Goal: Task Accomplishment & Management: Manage account settings

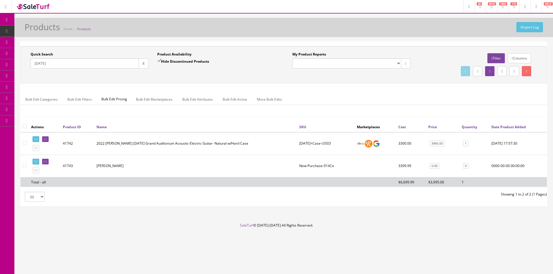
click at [59, 63] on input "914ce" at bounding box center [85, 63] width 108 height 10
click at [59, 62] on input "914ce" at bounding box center [85, 63] width 108 height 10
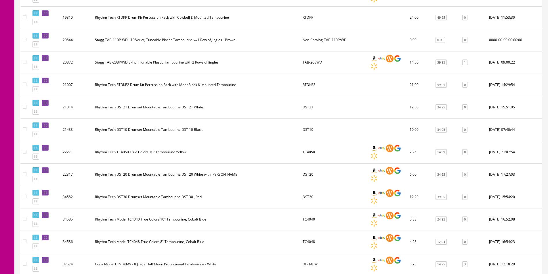
scroll to position [403, 0]
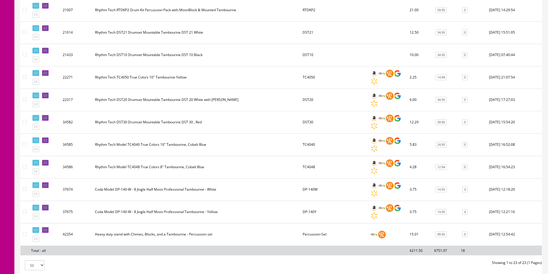
type input "tambourine"
click at [185, 210] on td "Coda Model DP-140-W - 8 Jingle Half Moon Professional Tambourine - Yellow" at bounding box center [197, 212] width 208 height 22
click at [204, 213] on td "Coda Model DP-140-W - 8 Jingle Half Moon Professional Tambourine - Yellow" at bounding box center [197, 212] width 208 height 22
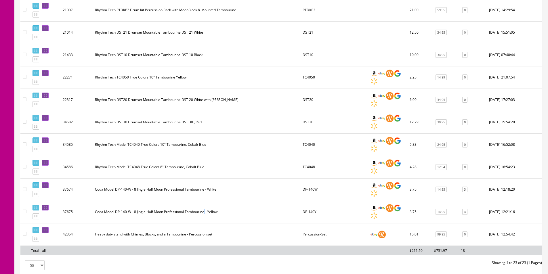
click at [204, 213] on td "Coda Model DP-140-W - 8 Jingle Half Moon Professional Tambourine - Yellow" at bounding box center [197, 212] width 208 height 22
click at [204, 212] on td "Coda Model DP-140-W - 8 Jingle Half Moon Professional Tambourine - Yellow" at bounding box center [197, 212] width 208 height 22
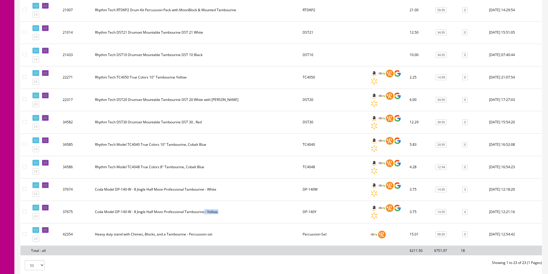
click at [204, 212] on td "Coda Model DP-140-W - 8 Jingle Half Moon Professional Tambourine - Yellow" at bounding box center [197, 212] width 208 height 22
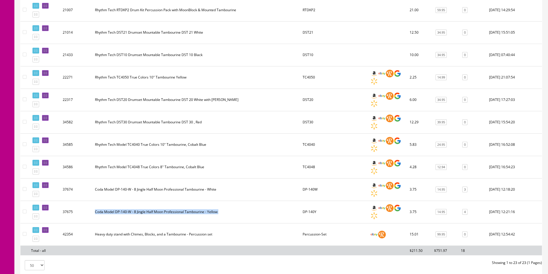
click at [204, 212] on td "Coda Model DP-140-W - 8 Jingle Half Moon Professional Tambourine - Yellow" at bounding box center [197, 212] width 208 height 22
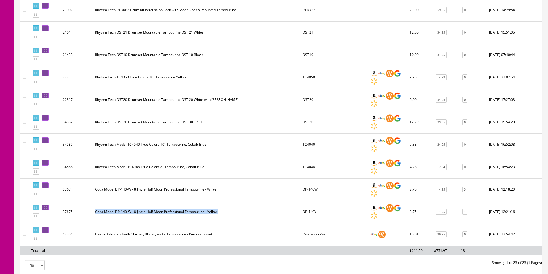
click at [204, 212] on td "Coda Model DP-140-W - 8 Jingle Half Moon Professional Tambourine - Yellow" at bounding box center [197, 212] width 208 height 22
click at [203, 212] on td "Coda Model DP-140-W - 8 Jingle Half Moon Professional Tambourine - Yellow" at bounding box center [197, 212] width 208 height 22
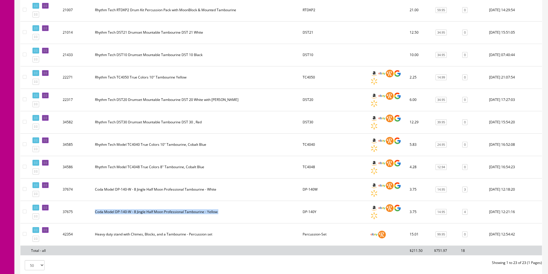
click at [203, 212] on td "Coda Model DP-140-W - 8 Jingle Half Moon Professional Tambourine - Yellow" at bounding box center [197, 212] width 208 height 22
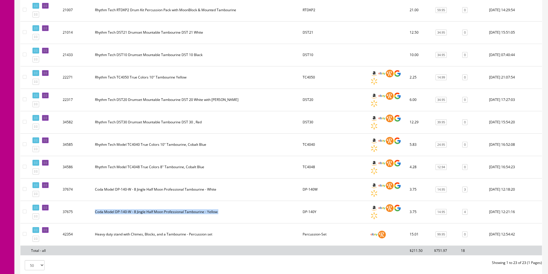
click at [203, 212] on td "Coda Model DP-140-W - 8 Jingle Half Moon Professional Tambourine - Yellow" at bounding box center [197, 212] width 208 height 22
click at [208, 211] on td "Coda Model DP-140-W - 8 Jingle Half Moon Professional Tambourine - Yellow" at bounding box center [197, 212] width 208 height 22
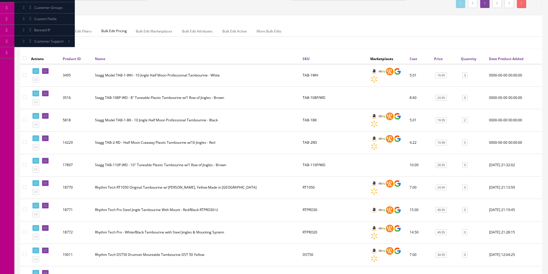
scroll to position [0, 0]
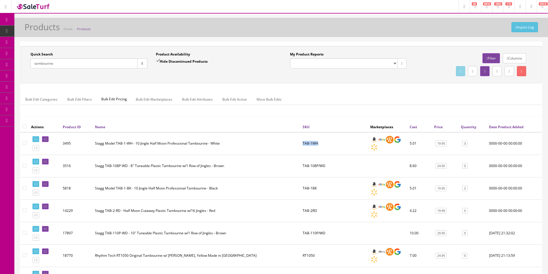
drag, startPoint x: 320, startPoint y: 141, endPoint x: 303, endPoint y: 144, distance: 16.9
click at [303, 144] on td "TAB-1WH" at bounding box center [335, 143] width 68 height 23
copy td "TAB-1WH"
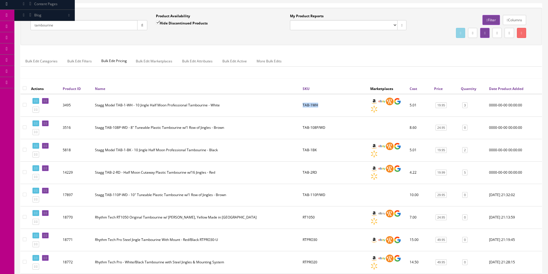
scroll to position [58, 0]
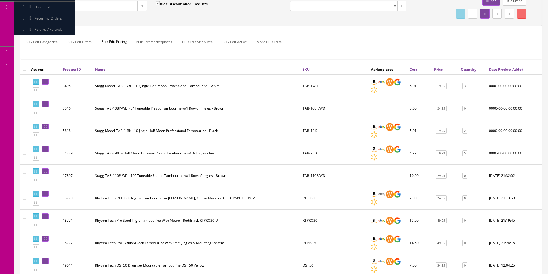
click at [313, 151] on td "TAB-2RD" at bounding box center [335, 153] width 68 height 22
click at [322, 151] on td "TAB-2RD" at bounding box center [335, 153] width 68 height 22
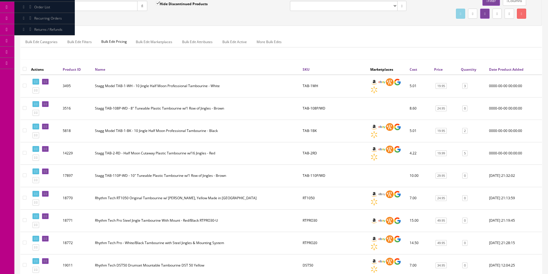
click at [313, 153] on td "TAB-2RD" at bounding box center [335, 153] width 68 height 22
click at [319, 152] on td "TAB-2RD" at bounding box center [335, 153] width 68 height 22
click at [320, 152] on td "TAB-2RD" at bounding box center [335, 153] width 68 height 22
click at [319, 153] on td "TAB-2RD" at bounding box center [335, 153] width 68 height 22
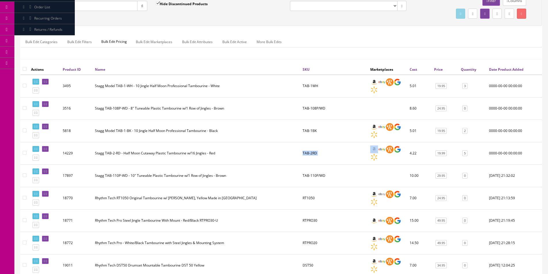
click at [319, 153] on td "TAB-2RD" at bounding box center [335, 153] width 68 height 22
click at [319, 152] on td "TAB-2RD" at bounding box center [335, 153] width 68 height 22
click at [313, 153] on td "TAB-2RD" at bounding box center [335, 153] width 68 height 22
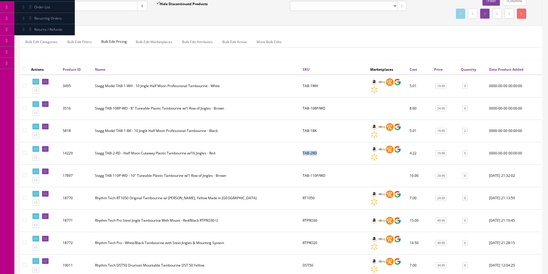
drag, startPoint x: 317, startPoint y: 154, endPoint x: 303, endPoint y: 155, distance: 13.8
click at [303, 155] on td "TAB-2RD" at bounding box center [335, 153] width 68 height 22
copy td "TAB-2RD"
click at [326, 150] on td "TAB-2RD" at bounding box center [335, 153] width 68 height 22
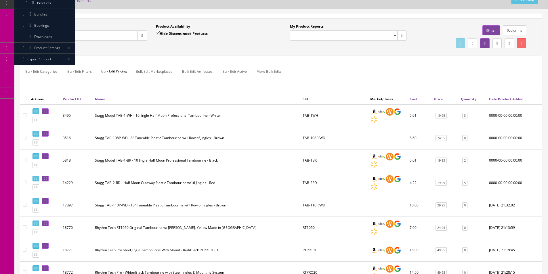
scroll to position [0, 0]
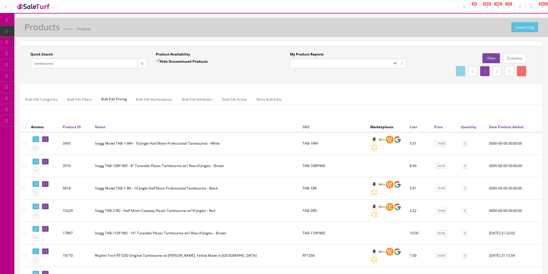
click at [49, 56] on span "POS Console" at bounding box center [44, 53] width 20 height 5
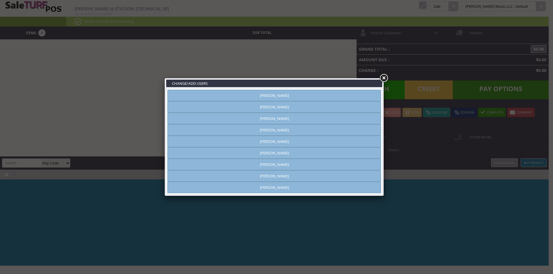
type input "[PERSON_NAME]"
click at [277, 106] on link "Andrew Nelson" at bounding box center [274, 107] width 214 height 12
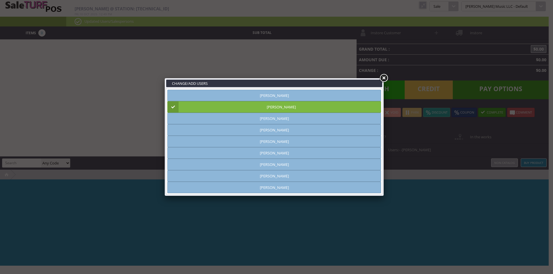
click at [322, 109] on link "Andrew Nelson" at bounding box center [274, 107] width 214 height 12
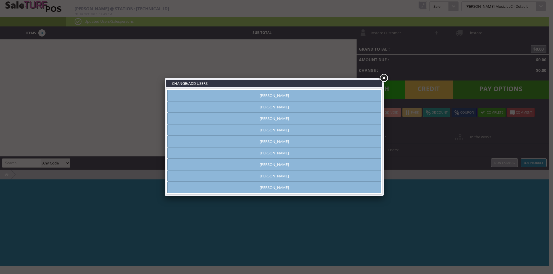
click at [299, 118] on link "[PERSON_NAME]" at bounding box center [274, 119] width 214 height 12
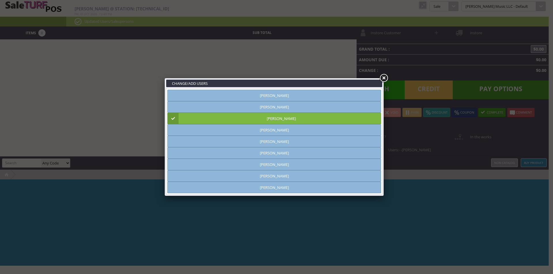
click at [382, 78] on link at bounding box center [383, 78] width 10 height 10
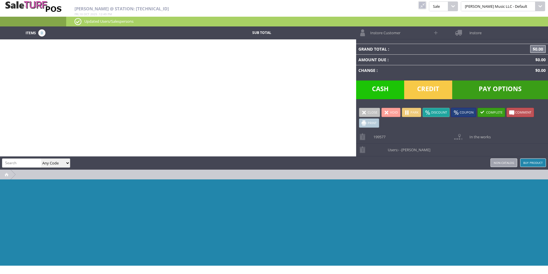
paste input "TAB-2RD"
type input "TAB-2RD"
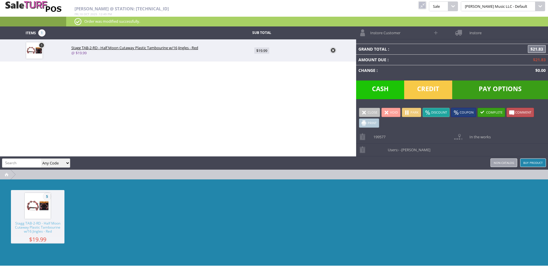
click at [260, 50] on span "$19.99" at bounding box center [261, 50] width 15 height 6
type input "19.99"
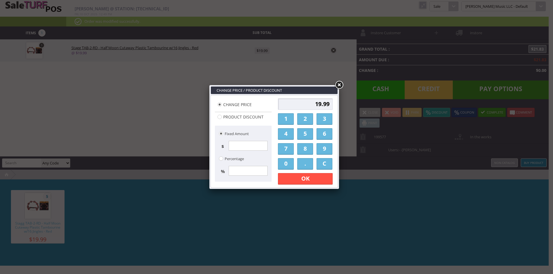
click at [313, 97] on div "19.99 1 2 3 4 5 6 7 8 9 0 . C OK Apply Discount" at bounding box center [305, 142] width 58 height 90
click at [313, 103] on input "19.99" at bounding box center [305, 104] width 55 height 12
type input "19.95"
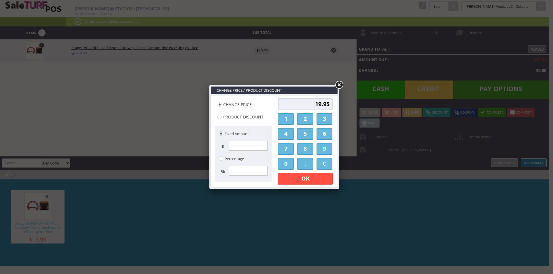
drag, startPoint x: 318, startPoint y: 181, endPoint x: 320, endPoint y: 184, distance: 3.4
click at [318, 181] on link "OK" at bounding box center [305, 179] width 55 height 12
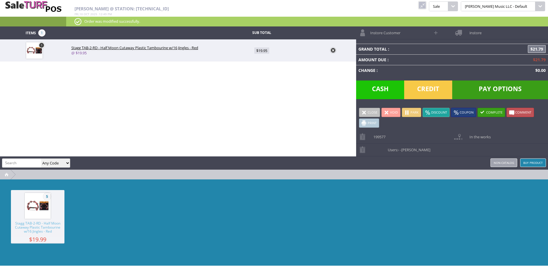
click at [342, 193] on div "5 Stagg TAB-2-RD - Half Moon Cutaway Plastic Tambourine w/16 Jingles - Red $19.…" at bounding box center [274, 223] width 548 height 86
click at [395, 33] on span "Instore Customer" at bounding box center [384, 30] width 33 height 9
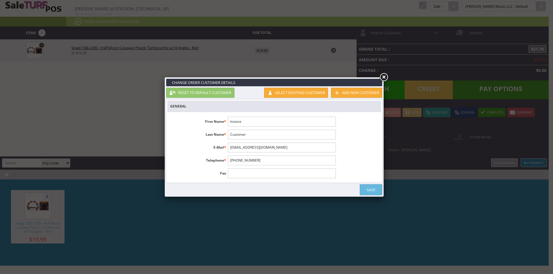
click at [270, 122] on input "Instore" at bounding box center [282, 122] width 108 height 10
type input "Estela"
click at [268, 134] on input "text" at bounding box center [282, 135] width 108 height 10
type input "Rodriguez"
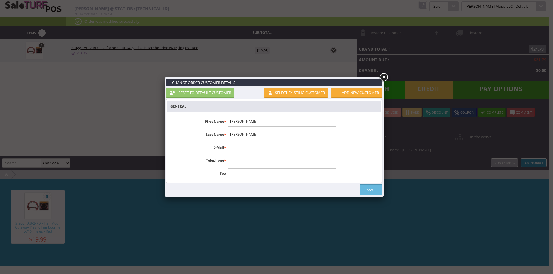
click at [244, 160] on input "text" at bounding box center [282, 161] width 108 height 10
click at [369, 188] on link "Save" at bounding box center [371, 190] width 22 height 11
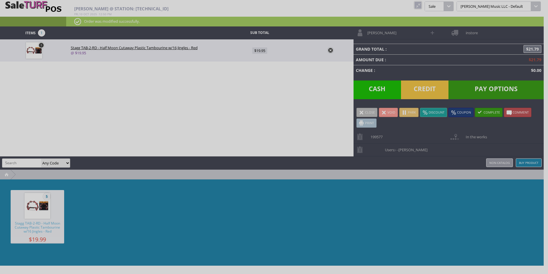
click at [375, 196] on div "5 Stagg TAB-2-RD - Half Moon Cutaway Plastic Tambourine w/16 Jingles - Red $19.…" at bounding box center [272, 223] width 544 height 86
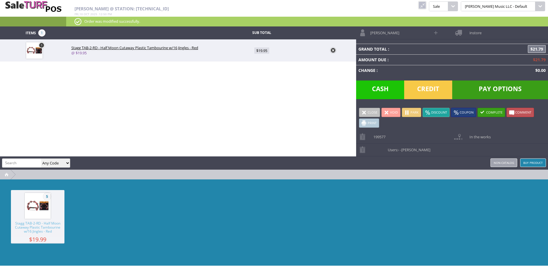
click at [466, 35] on span at bounding box center [460, 32] width 14 height 13
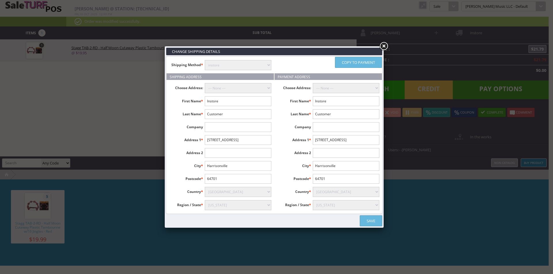
click at [217, 102] on input "Instore" at bounding box center [238, 101] width 66 height 10
click at [217, 101] on input "Instore" at bounding box center [238, 101] width 66 height 10
type input "Estela"
click at [216, 116] on input "Customer" at bounding box center [238, 114] width 66 height 10
click at [216, 115] on input "Customer" at bounding box center [238, 114] width 66 height 10
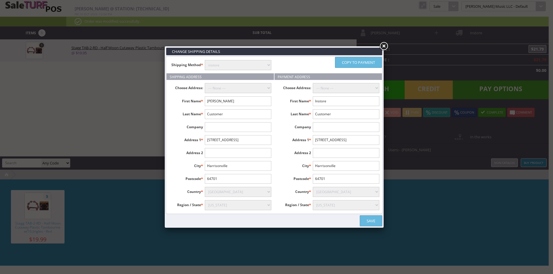
click at [216, 116] on input "Customer" at bounding box center [238, 114] width 66 height 10
type input "Rodriguez"
click at [227, 145] on input "2205 N State Route 291" at bounding box center [238, 140] width 66 height 10
click at [227, 144] on input "2205 N State Route 291" at bounding box center [238, 140] width 66 height 10
select select "3645"
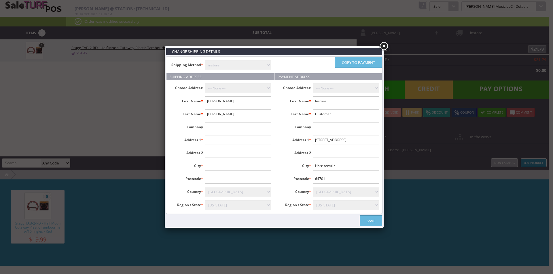
click at [228, 141] on input "text" at bounding box center [238, 140] width 66 height 10
type input "1575 Pine Ave"
click at [224, 150] on input "text" at bounding box center [238, 153] width 66 height 10
type input "Apt 120"
type input "Elm"
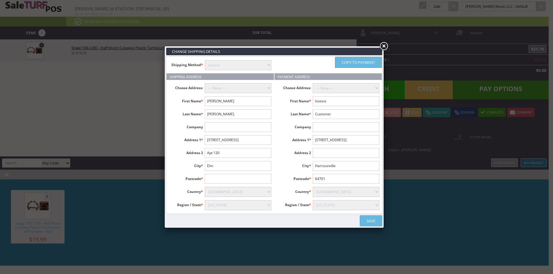
click at [239, 182] on input "text" at bounding box center [238, 179] width 66 height 10
type input "48801"
click at [178, 175] on label "Postcode *" at bounding box center [187, 177] width 36 height 7
click at [224, 168] on input "Elm" at bounding box center [238, 166] width 66 height 10
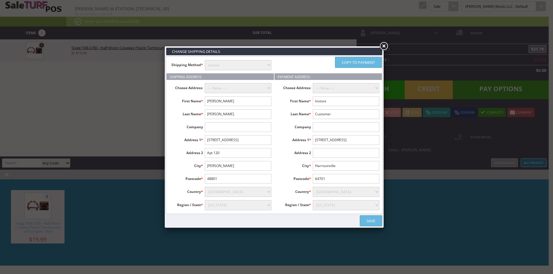
type input "Alma"
click at [187, 168] on label "City *" at bounding box center [187, 164] width 36 height 7
click at [282, 162] on label "City *" at bounding box center [295, 164] width 36 height 7
click at [372, 61] on link "Copy to payment" at bounding box center [358, 62] width 47 height 11
type input "Estela"
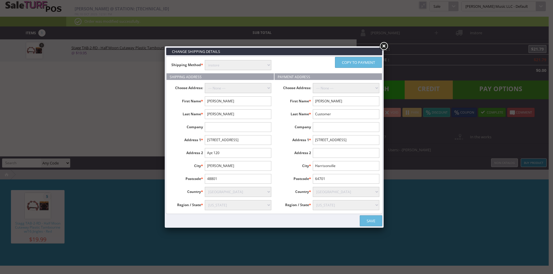
type input "Rodriguez"
type input "1575 Pine Ave"
type input "Apt 120"
type input "Alma"
type input "48801"
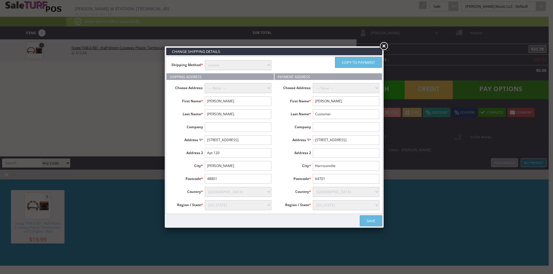
select select "3645"
click at [262, 66] on select "instore Free Shipping (2-7days) ($0) Per Item Shipping ($1) text_description ($…" at bounding box center [238, 65] width 66 height 10
select select "free.free"
click at [205, 60] on select "instore Free Shipping (2-7days) ($0) Per Item Shipping ($1) text_description ($…" at bounding box center [238, 65] width 66 height 10
click at [284, 74] on h4 "Payment Address" at bounding box center [327, 76] width 107 height 7
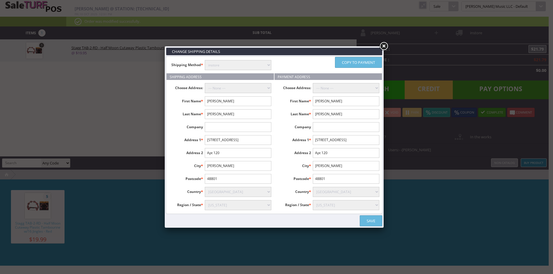
click at [370, 220] on link "Save" at bounding box center [371, 221] width 22 height 11
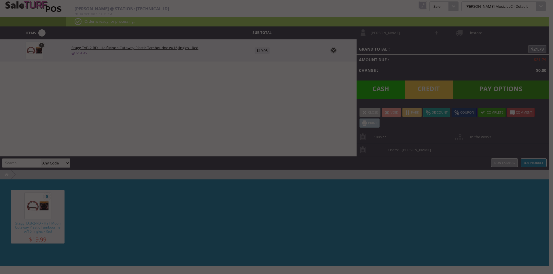
type input "19.95"
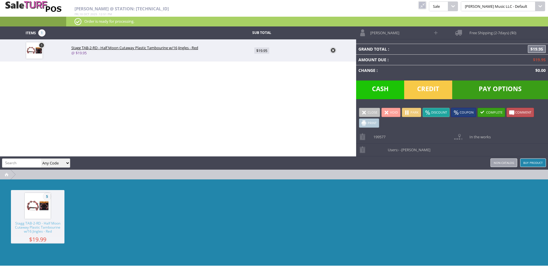
click at [436, 205] on div "5 Stagg TAB-2-RD - Half Moon Cutaway Plastic Tambourine w/16 Jingles - Red $19.…" at bounding box center [274, 223] width 548 height 86
click at [464, 89] on span "Pay Options" at bounding box center [501, 90] width 96 height 19
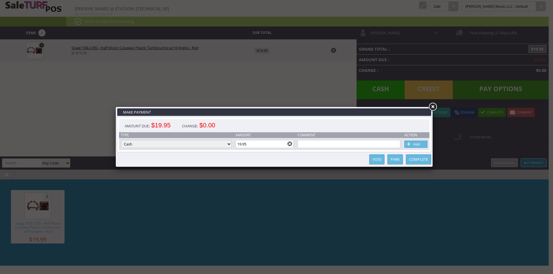
click at [221, 145] on select "Cash Credit Card Cheque or Money Order" at bounding box center [176, 144] width 111 height 8
select select "credit_card"
click at [121, 140] on select "Cash Credit Card Cheque or Money Order" at bounding box center [176, 144] width 111 height 8
click at [423, 144] on link "Add" at bounding box center [415, 144] width 23 height 7
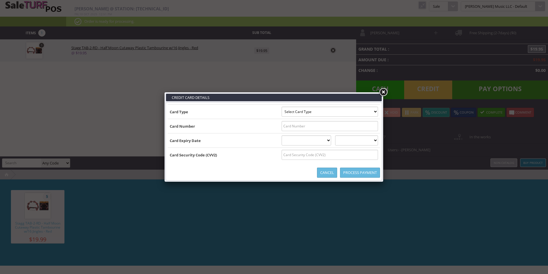
click at [314, 129] on input "text" at bounding box center [330, 126] width 96 height 10
type input "4"
click at [313, 128] on input "text" at bounding box center [330, 126] width 96 height 10
type input "4769706056351864"
click at [300, 114] on select "Select Card Type Visa MasterCard Discover Card American Express Maestro Solo" at bounding box center [330, 112] width 96 height 10
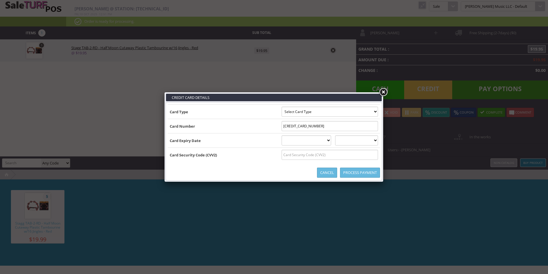
select select "VISA"
click at [282, 107] on select "Select Card Type Visa MasterCard Discover Card American Express Maestro Solo" at bounding box center [330, 112] width 96 height 10
click at [236, 127] on td "Card Number" at bounding box center [224, 126] width 112 height 14
click at [282, 143] on select "01 January 02 February 03 March 04 April 05 May 06 June 07 July 08 August 09 Se…" at bounding box center [307, 141] width 50 height 10
select select "02"
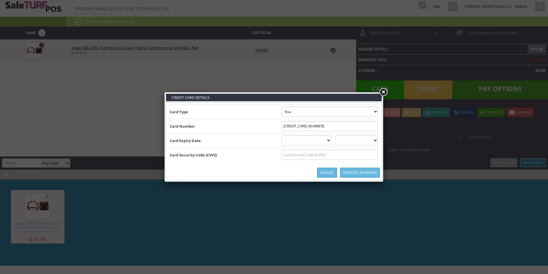
click at [282, 136] on select "01 January 02 February 03 March 04 April 05 May 06 June 07 July 08 August 09 Se…" at bounding box center [307, 141] width 50 height 10
click at [349, 142] on select "2025 2026 2027 2028 2029 2030 2031 2032 2033 2034 2035" at bounding box center [356, 141] width 43 height 10
select select "2028"
click at [341, 136] on select "2025 2026 2027 2028 2029 2030 2031 2032 2033 2034 2035" at bounding box center [356, 141] width 43 height 10
click at [336, 155] on input "text" at bounding box center [330, 155] width 96 height 10
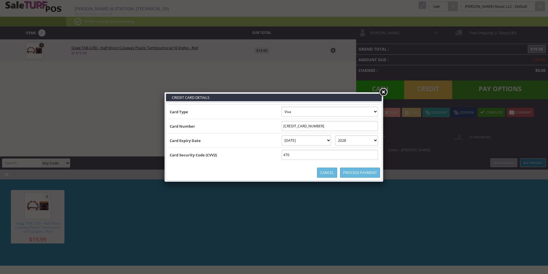
type input "470"
click at [256, 157] on td "Card Security Code (CVV2)" at bounding box center [224, 155] width 112 height 14
click at [360, 173] on link "Process Payment" at bounding box center [360, 173] width 40 height 10
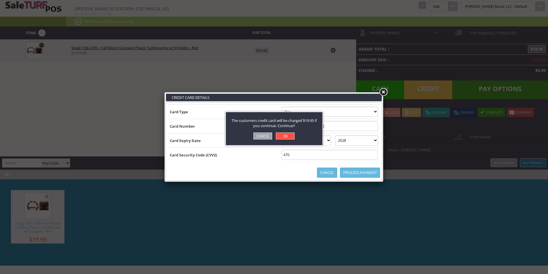
click at [282, 136] on link "OK" at bounding box center [285, 136] width 19 height 7
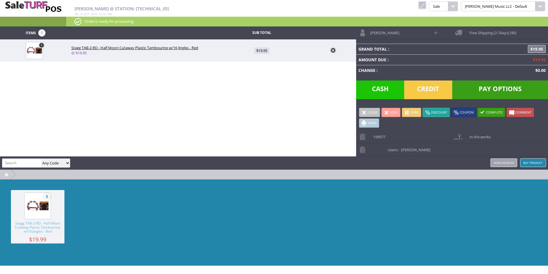
type input "0"
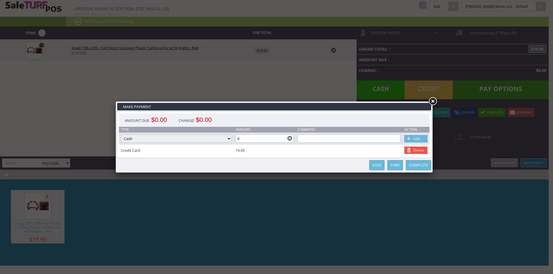
click at [434, 99] on link at bounding box center [432, 101] width 10 height 10
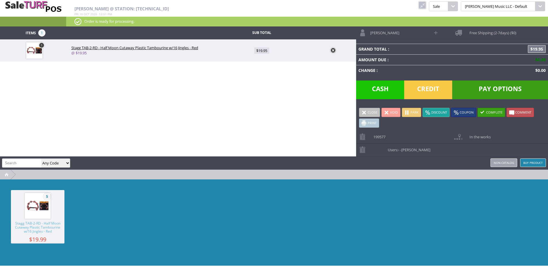
click at [292, 100] on div "Items 1 Sub Total 1 Stagg TAB-2-RD - Half Moon Cutaway Plastic Tambourine w/16 …" at bounding box center [274, 146] width 548 height 240
click at [287, 65] on div "Items 1 Sub Total 1 Stagg TAB-2-RD - Half Moon Cutaway Plastic Tambourine w/16 …" at bounding box center [274, 146] width 548 height 240
click at [426, 5] on link at bounding box center [422, 4] width 7 height 7
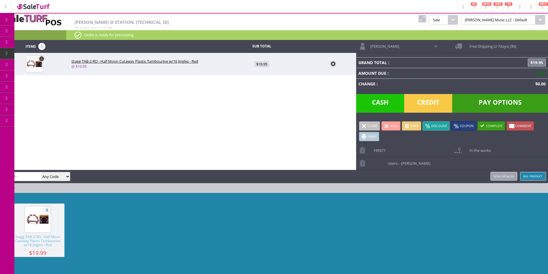
click at [45, 65] on span "Order List" at bounding box center [42, 64] width 17 height 5
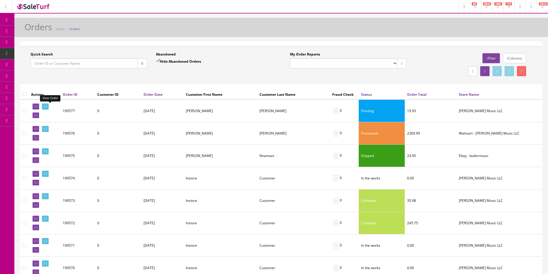
click at [49, 105] on link at bounding box center [45, 107] width 7 height 6
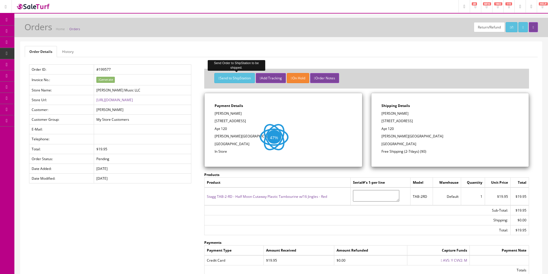
click at [232, 74] on button "Send to ShipStation" at bounding box center [234, 78] width 40 height 10
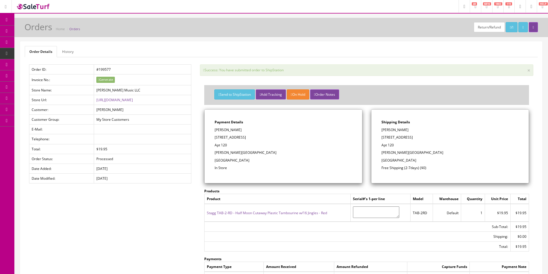
click at [261, 61] on div "Order Details History Order ID: #199577 Invoice No.: Generate Store Name: Butle…" at bounding box center [281, 186] width 522 height 289
click at [41, 29] on span "Products" at bounding box center [41, 30] width 14 height 5
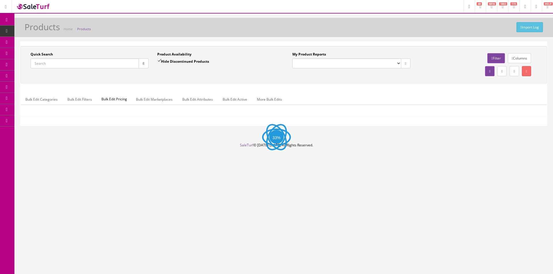
click at [111, 63] on input "Quick Search" at bounding box center [85, 63] width 108 height 10
paste input "C-II-FBBEB-SVRB"
type input "C-II-FBBEB-SVRB"
click at [140, 61] on button "button" at bounding box center [143, 63] width 10 height 10
click at [143, 73] on div "Quick Search C-II-FBBEB-SVRB Date From Product Availability Hide Discontinued P…" at bounding box center [283, 65] width 523 height 26
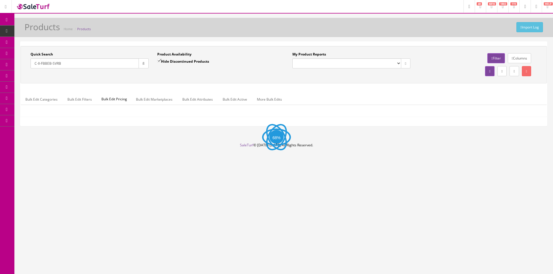
drag, startPoint x: 168, startPoint y: 57, endPoint x: 164, endPoint y: 62, distance: 6.5
click at [167, 58] on div "Product Availability Hide Discontinued Products" at bounding box center [216, 60] width 118 height 17
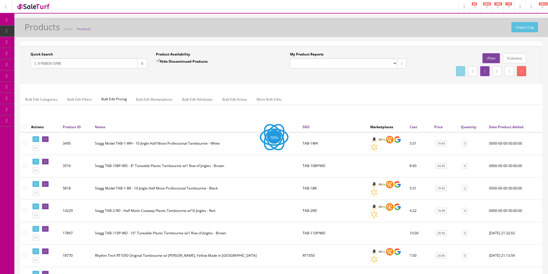
click at [164, 62] on label "Hide Discontinued Products" at bounding box center [182, 61] width 52 height 6
click at [160, 62] on input "Hide Discontinued Products" at bounding box center [158, 61] width 4 height 4
checkbox input "false"
click at [146, 63] on button "button" at bounding box center [142, 63] width 10 height 10
click at [166, 75] on div "Quick Search C-II-FBBEB-SVRB Date From Product Availability Hide Discontinued P…" at bounding box center [281, 65] width 519 height 26
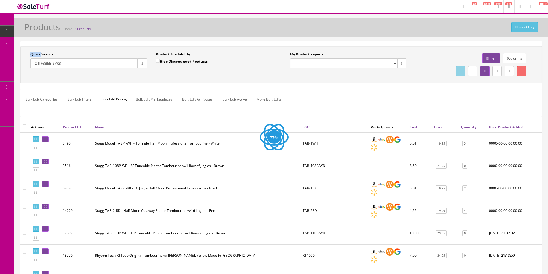
click at [166, 75] on div "Quick Search C-II-FBBEB-SVRB Date From Product Availability Hide Discontinued P…" at bounding box center [281, 65] width 519 height 26
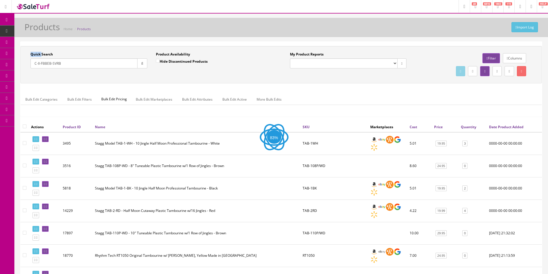
click at [166, 75] on div "Quick Search C-II-FBBEB-SVRB Date From Product Availability Hide Discontinued P…" at bounding box center [281, 65] width 519 height 26
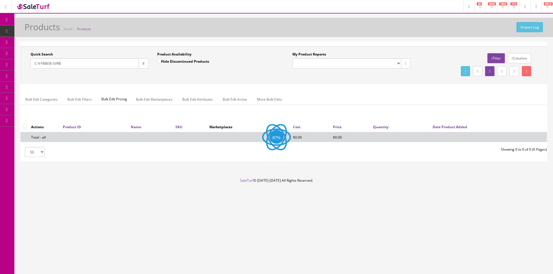
click at [166, 75] on div "Quick Search C-II-FBBEB-SVRB Date From Product Availability Hide Discontinued P…" at bounding box center [283, 65] width 523 height 26
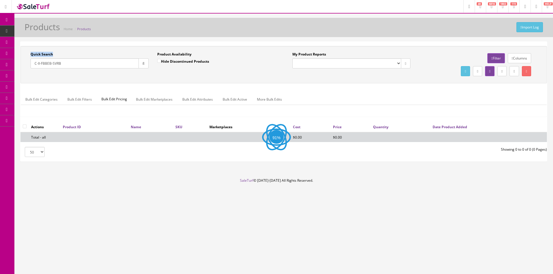
click at [166, 75] on div "Quick Search C-II-FBBEB-SVRB Date From Product Availability Hide Discontinued P…" at bounding box center [283, 65] width 523 height 26
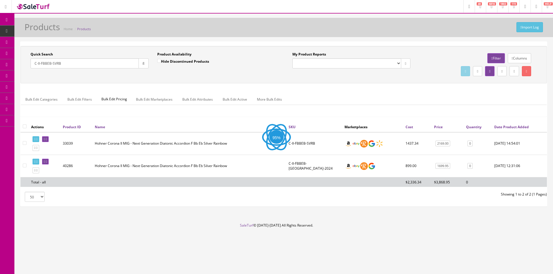
click at [166, 75] on div "Quick Search C-II-FBBEB-SVRB Date From Product Availability Hide Discontinued P…" at bounding box center [283, 65] width 523 height 26
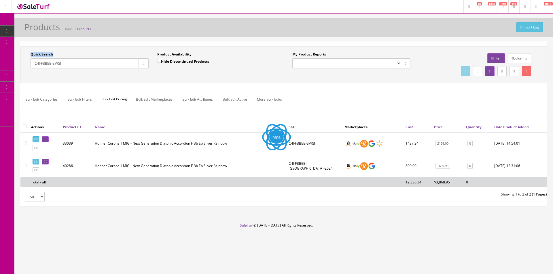
click at [166, 75] on div "Quick Search C-II-FBBEB-SVRB Date From Product Availability Hide Discontinued P…" at bounding box center [283, 65] width 523 height 26
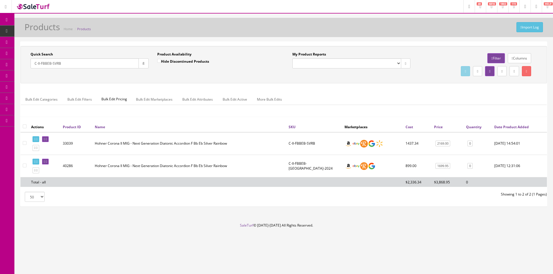
click at [166, 75] on div "Quick Search C-II-FBBEB-SVRB Date From Product Availability Hide Discontinued P…" at bounding box center [283, 65] width 523 height 26
click at [61, 64] on input "C-II-FBBEB-SVRB" at bounding box center [85, 63] width 108 height 10
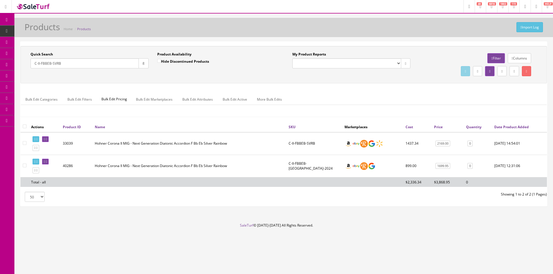
paste input "2969411521"
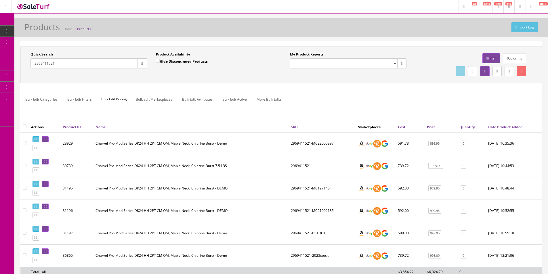
click at [380, 98] on ul "Bulk Edit Categories Bulk Edit Filters Bulk Edit Pricing Bulk Edit Marketplaces…" at bounding box center [281, 99] width 521 height 11
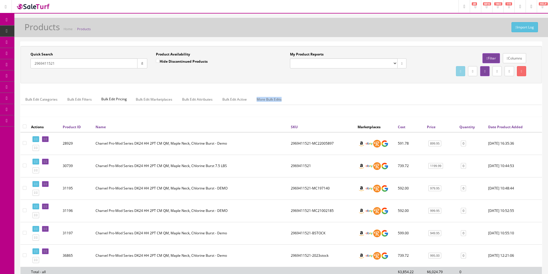
click at [380, 98] on ul "Bulk Edit Categories Bulk Edit Filters Bulk Edit Pricing Bulk Edit Marketplaces…" at bounding box center [281, 99] width 521 height 11
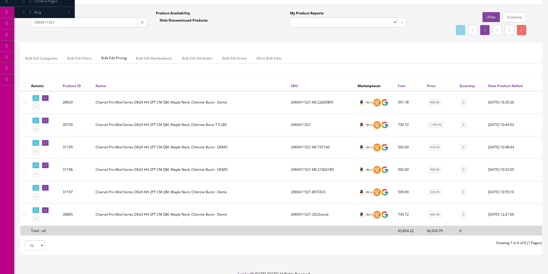
scroll to position [10, 0]
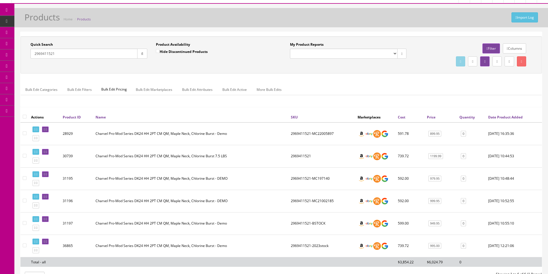
click at [85, 54] on input "2969411521" at bounding box center [84, 54] width 107 height 10
click at [85, 53] on input "2969411521" at bounding box center [84, 54] width 107 height 10
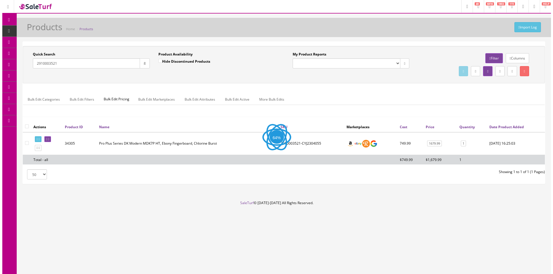
scroll to position [0, 0]
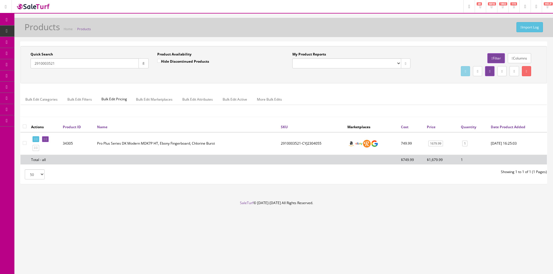
type input "2910003521"
click at [288, 140] on td "2910003521-CYJ2304055" at bounding box center [311, 143] width 66 height 23
copy td "2910003521"
click at [384, 181] on div "Quick Search 2910003521 Date From Product Availability Hide Discontinued Produc…" at bounding box center [283, 113] width 526 height 142
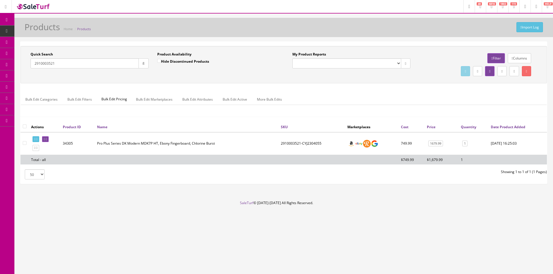
click at [93, 64] on input "2910003521" at bounding box center [85, 63] width 108 height 10
click at [93, 64] on input "Quick Search" at bounding box center [85, 63] width 108 height 10
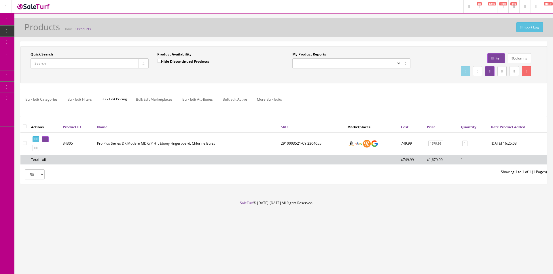
click at [93, 64] on input "Quick Search" at bounding box center [85, 63] width 108 height 10
click at [50, 61] on input "az427p2qm" at bounding box center [85, 63] width 108 height 10
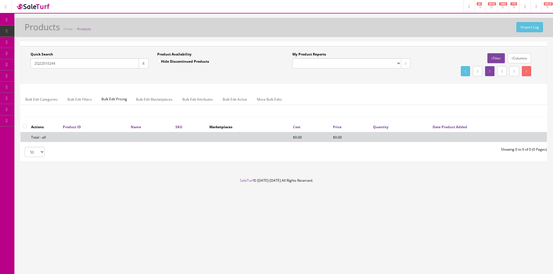
click at [98, 63] on input "ZQ22010244" at bounding box center [85, 63] width 108 height 10
click at [39, 63] on input "ZQ22010244" at bounding box center [85, 63] width 108 height 10
drag, startPoint x: 37, startPoint y: 63, endPoint x: 32, endPoint y: 64, distance: 5.8
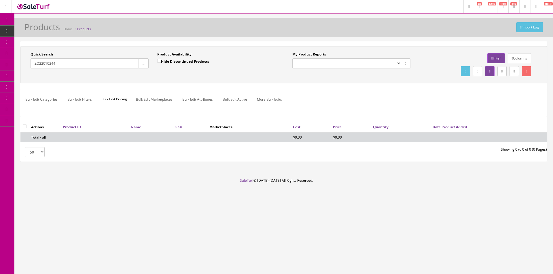
click at [32, 64] on input "ZQ22010244" at bounding box center [85, 63] width 108 height 10
type input "XQ22010244"
click at [142, 67] on button "button" at bounding box center [143, 63] width 10 height 10
click at [151, 74] on div "Quick Search XQ22010244 Date From Product Availability Hide Discontinued Produc…" at bounding box center [283, 65] width 523 height 26
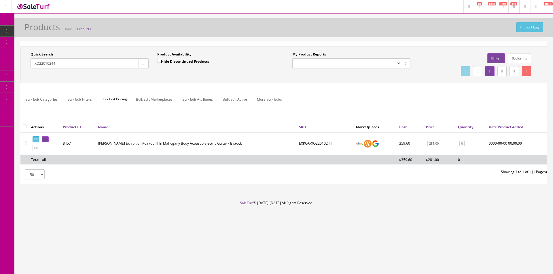
click at [93, 60] on input "XQ22010244" at bounding box center [85, 63] width 108 height 10
click at [39, 56] on link "POS Console" at bounding box center [44, 53] width 60 height 11
click at [40, 62] on link "Order List" at bounding box center [44, 64] width 60 height 11
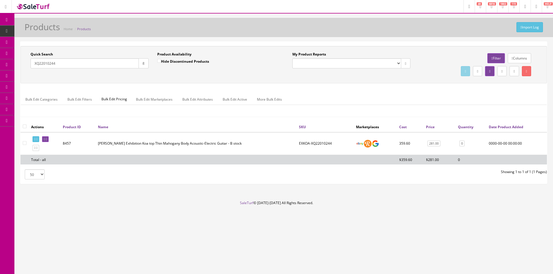
click at [40, 62] on link "Order List" at bounding box center [44, 64] width 60 height 11
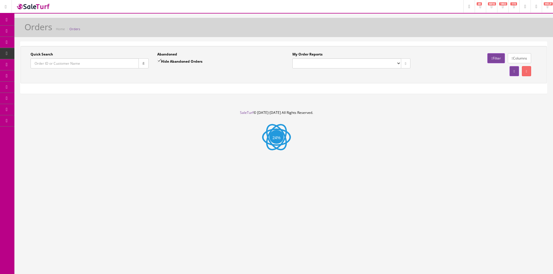
click at [99, 60] on input "Quick Search" at bounding box center [85, 63] width 108 height 10
paste input "199548"
click at [136, 63] on input "199548" at bounding box center [85, 63] width 108 height 10
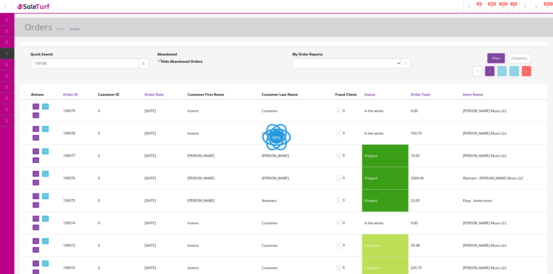
type input "199548"
click at [139, 64] on button "button" at bounding box center [142, 63] width 10 height 10
click at [142, 70] on div "Quick Search 199548 Date From" at bounding box center [89, 62] width 126 height 21
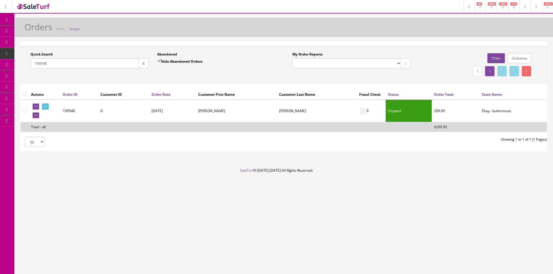
click at [143, 66] on button "button" at bounding box center [143, 63] width 10 height 10
click at [35, 116] on icon at bounding box center [34, 115] width 1 height 3
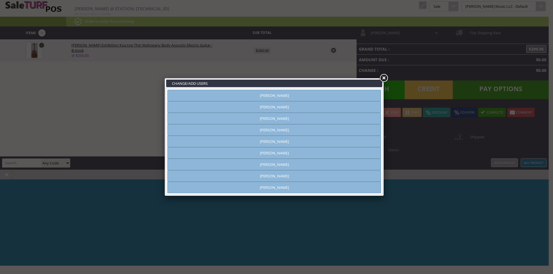
type input "[PERSON_NAME]"
click at [383, 77] on link at bounding box center [383, 78] width 10 height 10
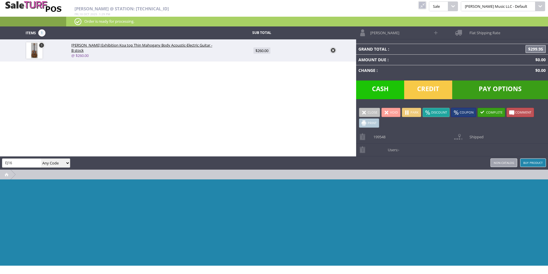
type input "EJ16"
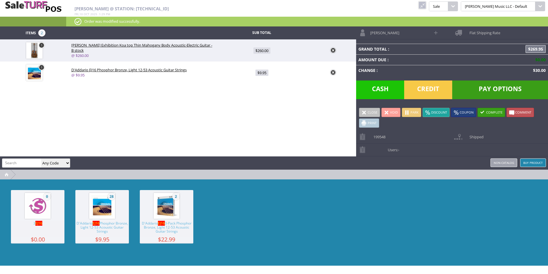
click at [263, 73] on span "$9.95" at bounding box center [262, 73] width 13 height 6
type input "9.95"
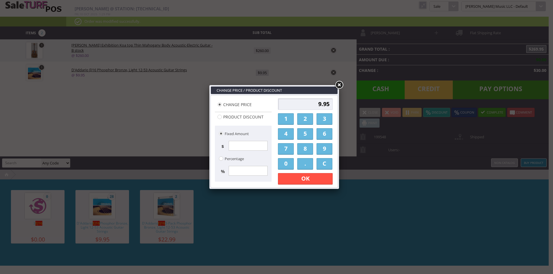
click at [311, 105] on input "9.95" at bounding box center [305, 104] width 55 height 12
type input "0"
click at [320, 180] on link "OK" at bounding box center [305, 179] width 55 height 12
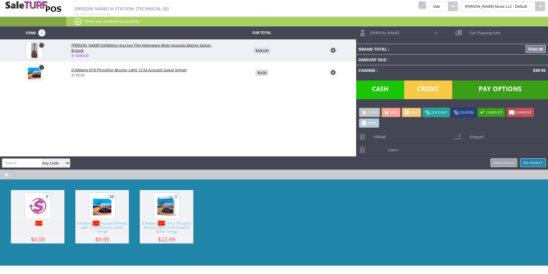
click at [28, 166] on input "search" at bounding box center [21, 163] width 39 height 8
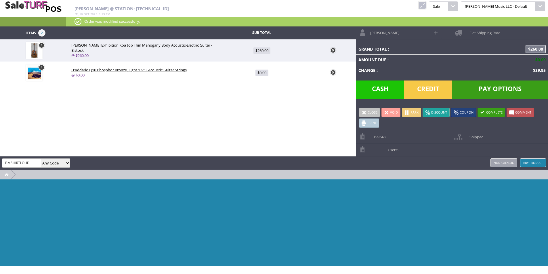
click at [426, 7] on link at bounding box center [422, 4] width 7 height 7
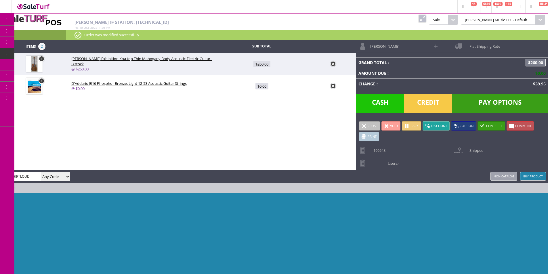
click at [32, 177] on input "BMSHIRTLOUD" at bounding box center [21, 176] width 39 height 8
paste input "GUITARBLACK"
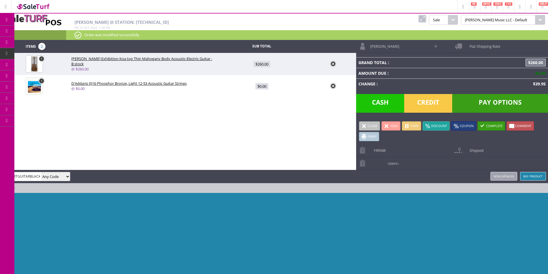
type input "BMSHIRTGUITARBLACK"
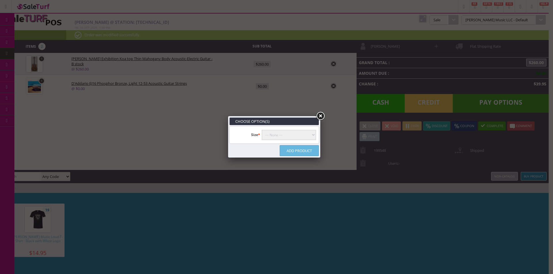
click at [283, 137] on select"] "--- None --- S M L XL 2XL" at bounding box center [289, 135] width 54 height 10
select select"] "145"
click at [262, 130] on select"] "--- None --- S M L XL 2XL" at bounding box center [289, 135] width 54 height 10
click at [300, 152] on link "Add Product" at bounding box center [299, 150] width 39 height 11
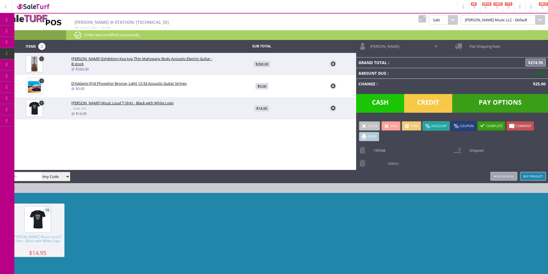
click at [261, 106] on span "$14.95" at bounding box center [261, 108] width 15 height 6
type input "14.95"
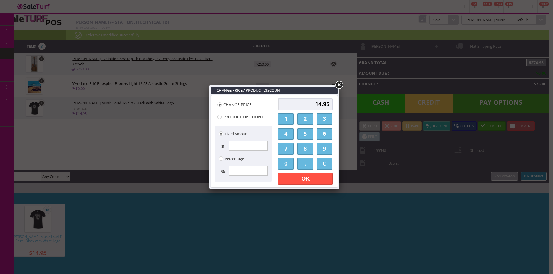
click at [305, 107] on input "14.95" at bounding box center [305, 104] width 55 height 12
type input "0"
click at [312, 176] on link "OK" at bounding box center [305, 179] width 55 height 12
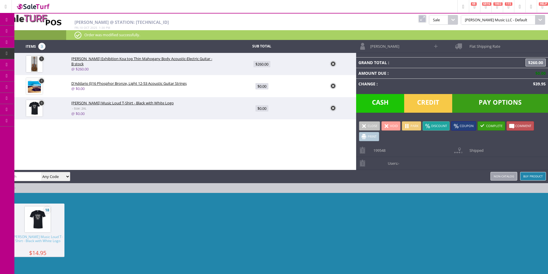
click at [426, 19] on link at bounding box center [422, 18] width 7 height 7
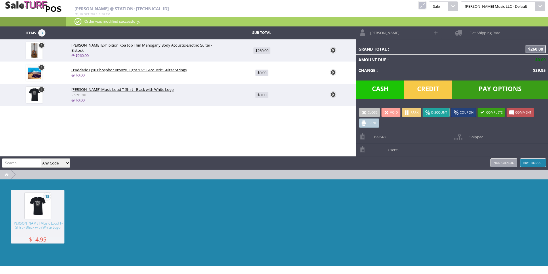
click at [426, 3] on link at bounding box center [422, 4] width 7 height 7
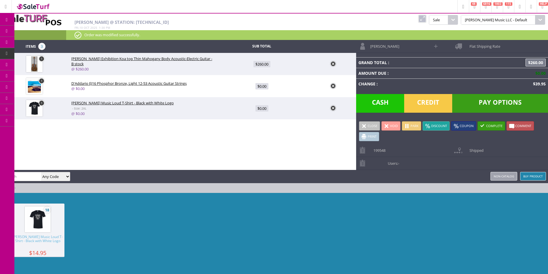
click at [36, 30] on link "Products" at bounding box center [44, 32] width 60 height 12
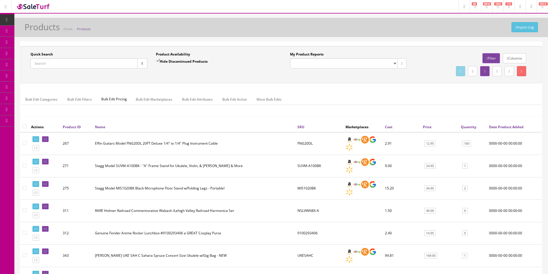
click at [121, 65] on input "Quick Search" at bounding box center [84, 63] width 107 height 10
type input "BMSHIRTLOUD"
click at [514, 61] on link "Columns" at bounding box center [514, 58] width 23 height 10
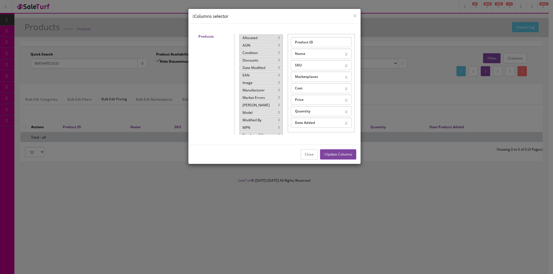
click at [256, 85] on div "Image" at bounding box center [260, 82] width 43 height 7
click at [345, 156] on button "Update Columns" at bounding box center [338, 154] width 36 height 10
click at [310, 157] on button "Close" at bounding box center [309, 154] width 17 height 10
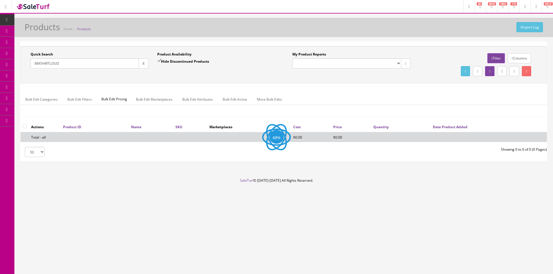
click at [329, 90] on div "Bulk Edit Categories Bulk Edit Filters Bulk Edit Pricing Bulk Edit Marketplaces…" at bounding box center [284, 103] width 526 height 27
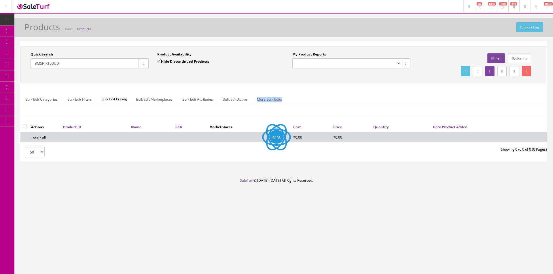
click at [329, 89] on div "Bulk Edit Categories Bulk Edit Filters Bulk Edit Pricing Bulk Edit Marketplaces…" at bounding box center [283, 103] width 526 height 28
click at [329, 89] on div "Quick Search BMSHIRTLOUD Date From Product Availability Hide Discontinued Produ…" at bounding box center [283, 84] width 526 height 76
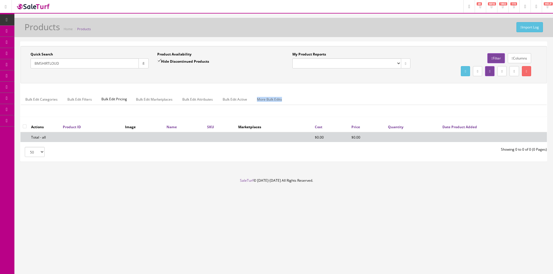
click at [329, 89] on div "Quick Search BMSHIRTLOUD Date From Product Availability Hide Discontinued Produ…" at bounding box center [283, 84] width 526 height 76
click at [329, 89] on div "Bulk Edit Categories Bulk Edit Filters Bulk Edit Pricing Bulk Edit Marketplaces…" at bounding box center [283, 103] width 526 height 28
click at [192, 62] on label "Hide Discontinued Products" at bounding box center [183, 61] width 52 height 6
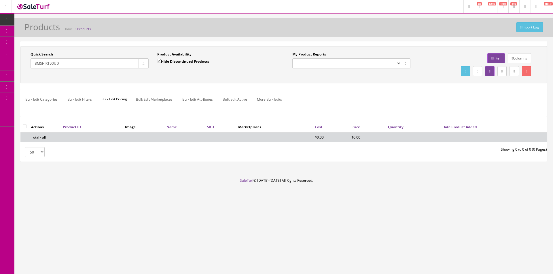
click at [161, 62] on input "Hide Discontinued Products" at bounding box center [159, 61] width 4 height 4
checkbox input "false"
click at [233, 39] on div "Import Log Products Home Products Quick Search BMSHIRTLOUD Date From Product Av…" at bounding box center [283, 98] width 538 height 160
drag, startPoint x: 233, startPoint y: 39, endPoint x: 172, endPoint y: 50, distance: 61.4
click at [233, 38] on div "Import Log Products Home Products Quick Search BMSHIRTLOUD Date From Product Av…" at bounding box center [283, 98] width 538 height 160
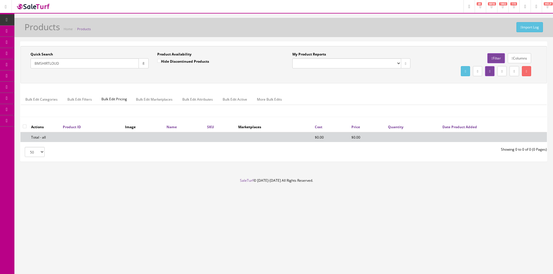
drag, startPoint x: 50, startPoint y: 62, endPoint x: 115, endPoint y: 60, distance: 65.4
click at [115, 60] on input "BMSHIRTLOUD" at bounding box center [85, 63] width 108 height 10
type input "BMSHIRT"
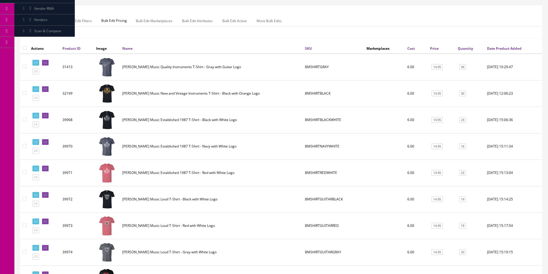
scroll to position [115, 0]
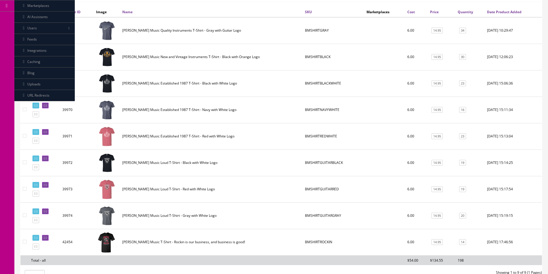
click at [337, 164] on td "BMSHIRTGUITARBLACK" at bounding box center [334, 163] width 62 height 26
copy td "BMSHIRTGUITARBLACK"
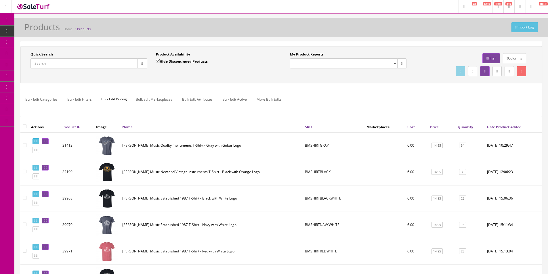
click at [12, 18] on link "Dashboard" at bounding box center [7, 19] width 14 height 11
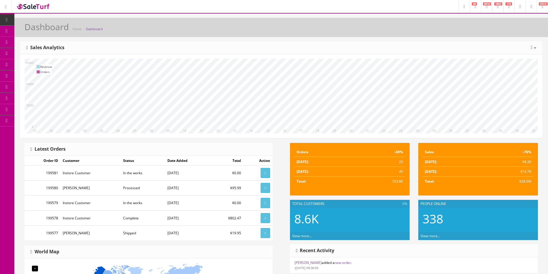
click at [532, 48] on icon at bounding box center [532, 47] width 2 height 5
click at [517, 82] on link "Year" at bounding box center [517, 79] width 52 height 7
